Goal: Transaction & Acquisition: Purchase product/service

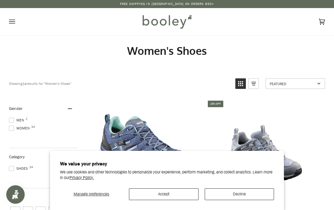
click at [168, 194] on button "Accept" at bounding box center [164, 194] width 70 height 12
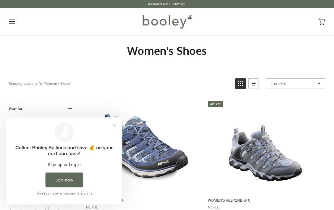
click at [120, 123] on button "Close prompt" at bounding box center [114, 125] width 11 height 11
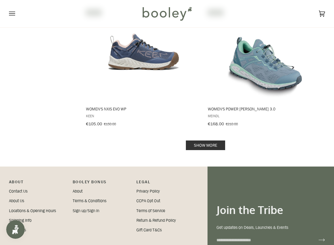
scroll to position [1238, 0]
click at [205, 142] on link "Show more" at bounding box center [205, 146] width 39 height 10
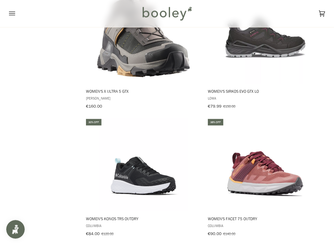
scroll to position [1391, 0]
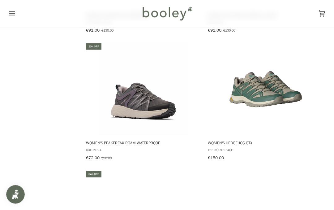
scroll to position [2051, 0]
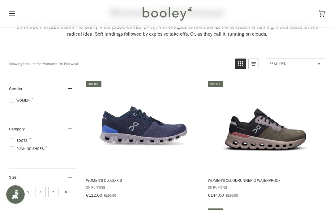
scroll to position [38, 0]
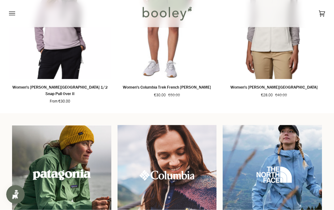
scroll to position [446, 0]
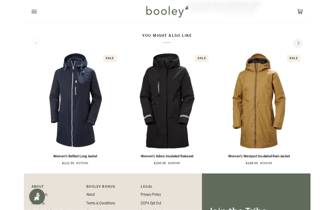
scroll to position [330, 0]
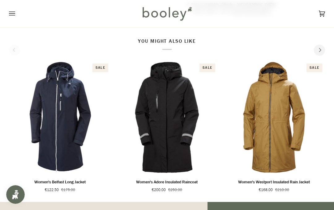
click at [323, 56] on button "Next" at bounding box center [319, 50] width 11 height 11
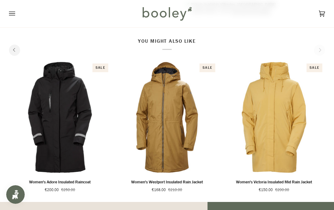
click at [325, 59] on div "You might also like Related products Recently viewed See all See all 1 2 3 4 5 …" at bounding box center [167, 115] width 316 height 155
click at [321, 62] on div "You might also like Related products Recently viewed See all See all 1 2 3 4 5 …" at bounding box center [167, 115] width 316 height 155
click at [321, 60] on div "You might also like Related products Recently viewed See all See all 1 2 3 4 5 …" at bounding box center [167, 115] width 316 height 155
click at [316, 64] on div "You might also like Related products Recently viewed See all See all 1 2 3 4 5 …" at bounding box center [167, 115] width 316 height 155
